Goal: Navigation & Orientation: Find specific page/section

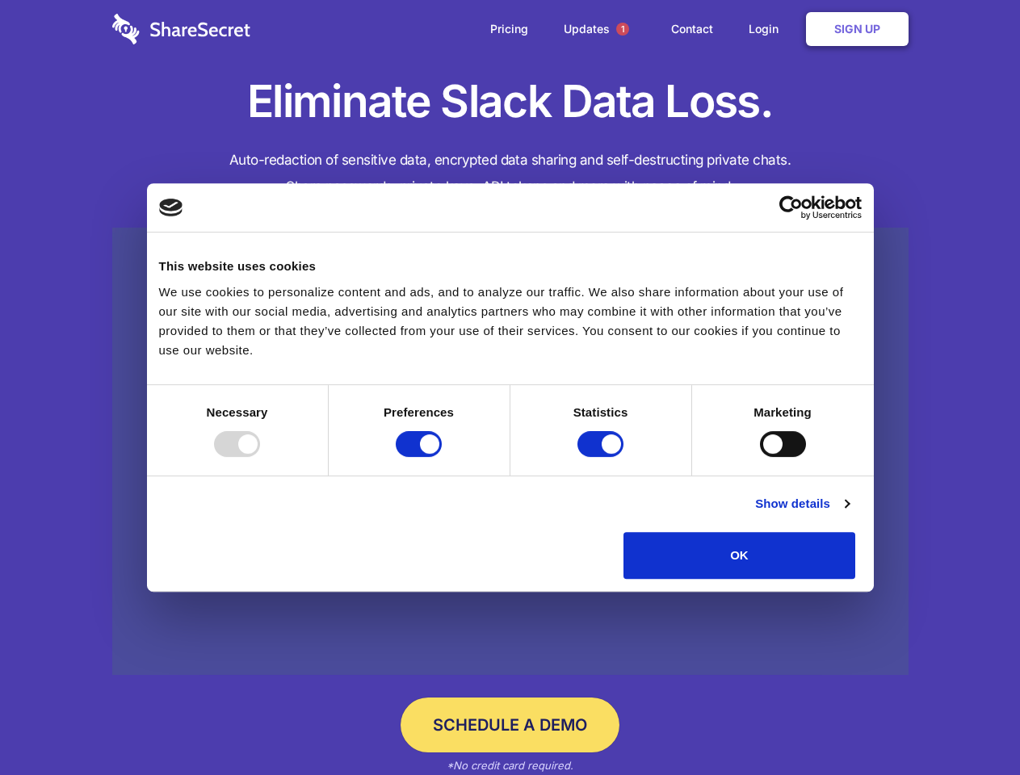
click at [260, 457] on div at bounding box center [237, 444] width 46 height 26
click at [442, 457] on input "Preferences" at bounding box center [419, 444] width 46 height 26
click at [602, 457] on input "Statistics" at bounding box center [600, 444] width 46 height 26
click at [760, 457] on input "Marketing" at bounding box center [783, 444] width 46 height 26
click at [848, 513] on link "Show details" at bounding box center [802, 503] width 94 height 19
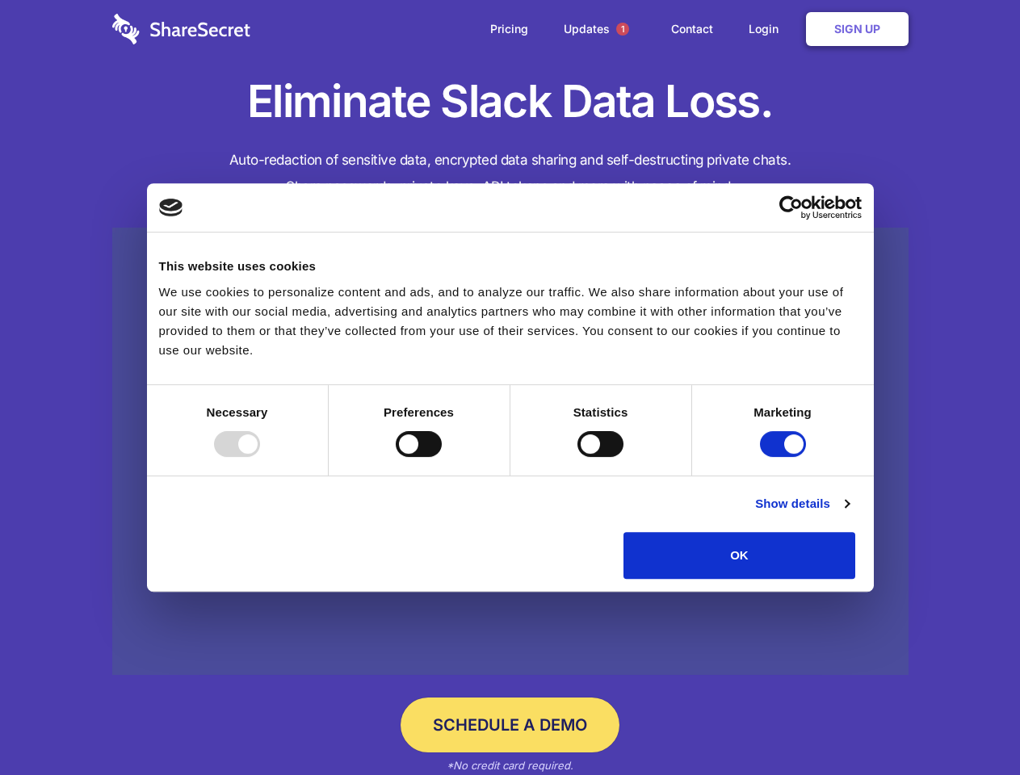
click at [0, 0] on li "Necessary 7 Necessary cookies help make a website usable by enabling basic func…" at bounding box center [0, 0] width 0 height 0
click at [622, 29] on span "1" at bounding box center [622, 29] width 13 height 13
checkbox input "false"
checkbox input "true"
